Goal: Transaction & Acquisition: Purchase product/service

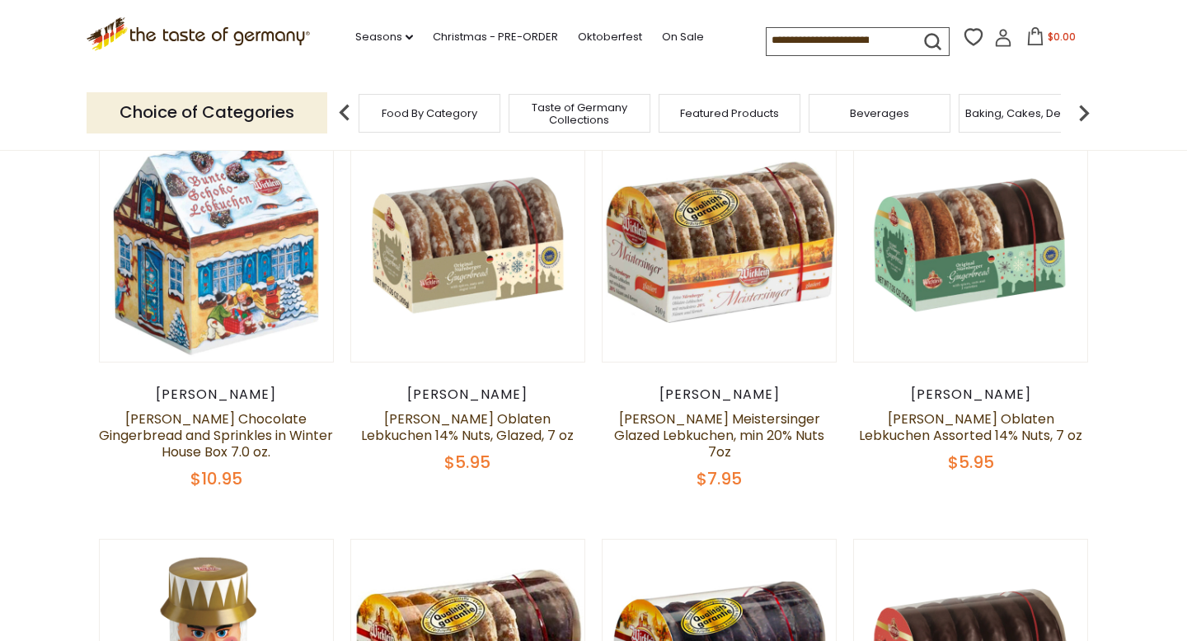
scroll to position [167, 0]
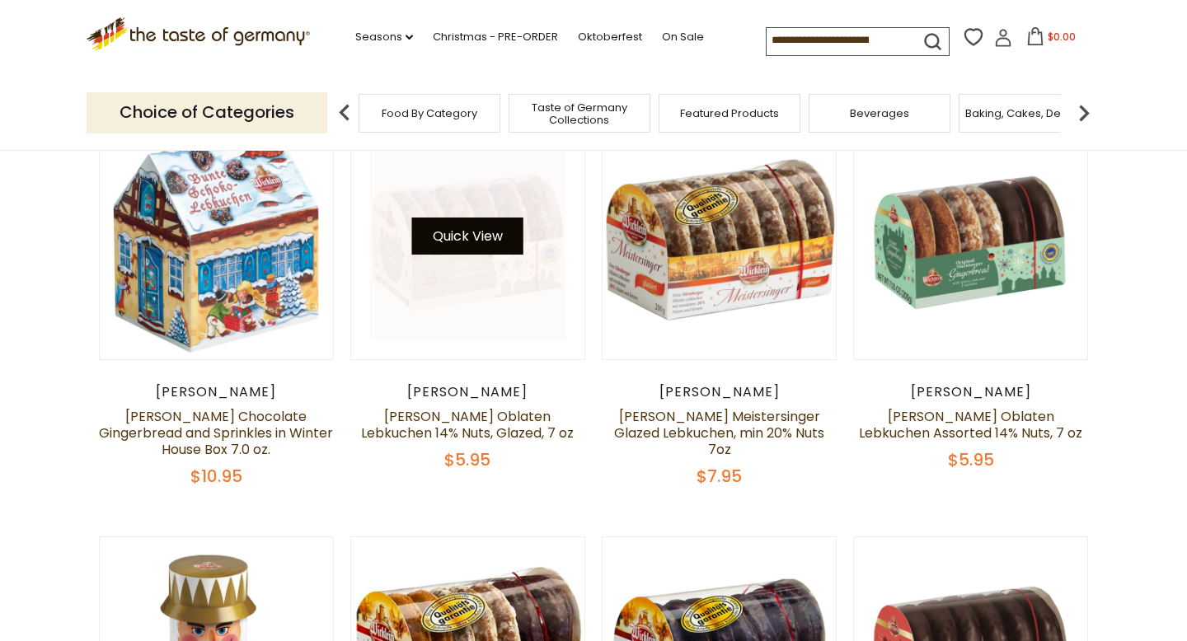
click at [442, 229] on button "Quick View" at bounding box center [467, 236] width 111 height 37
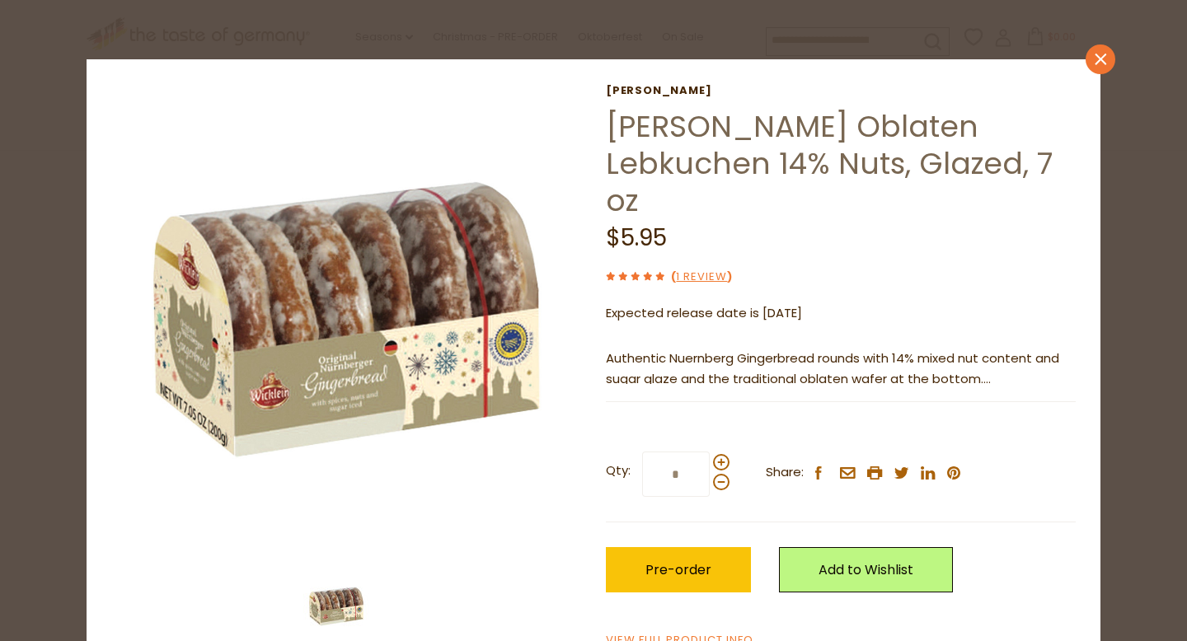
click at [1108, 59] on link "close" at bounding box center [1101, 60] width 30 height 30
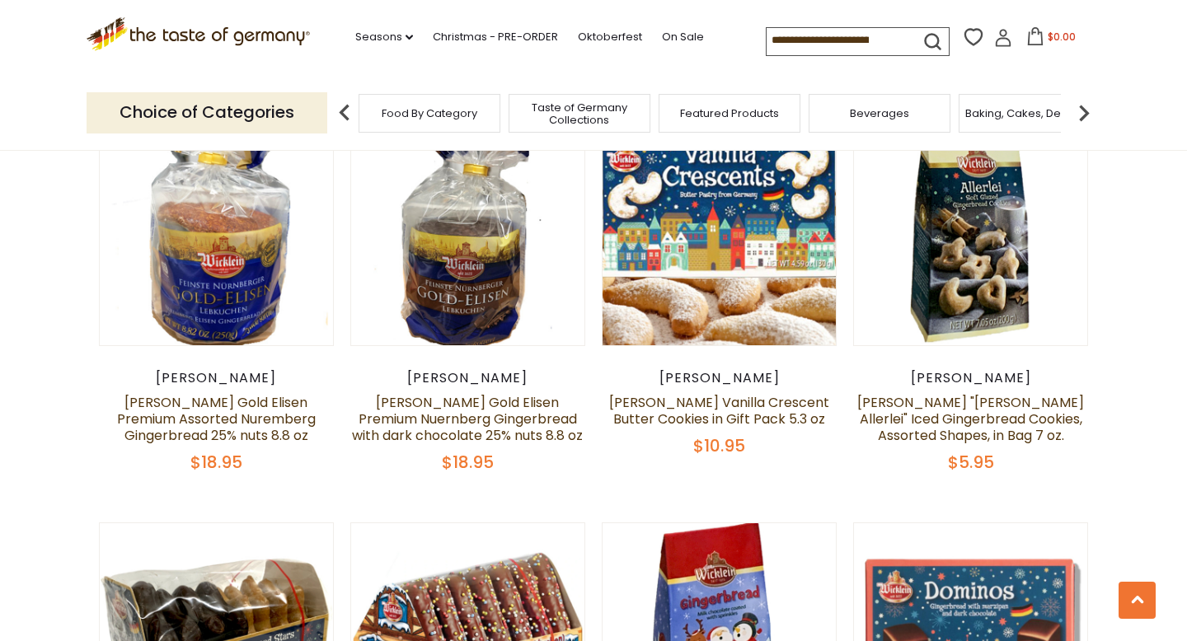
scroll to position [1379, 0]
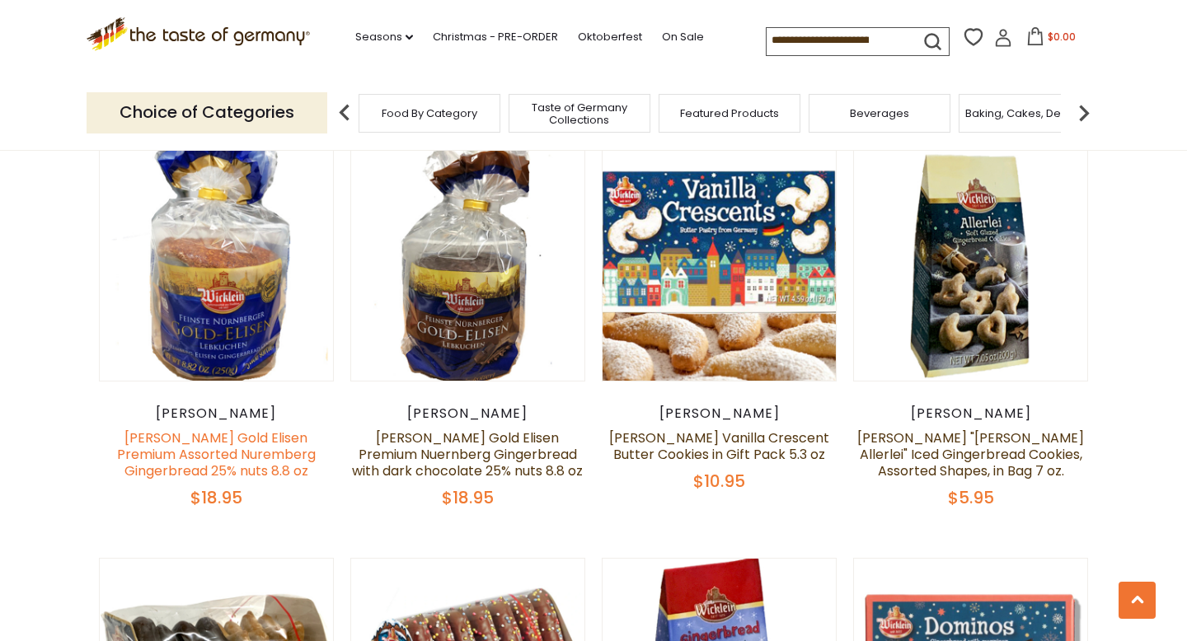
click at [265, 429] on link "[PERSON_NAME] Gold Elisen Premium Assorted Nuremberg Gingerbread 25% nuts 8.8 oz" at bounding box center [216, 455] width 199 height 52
